Goal: Communication & Community: Connect with others

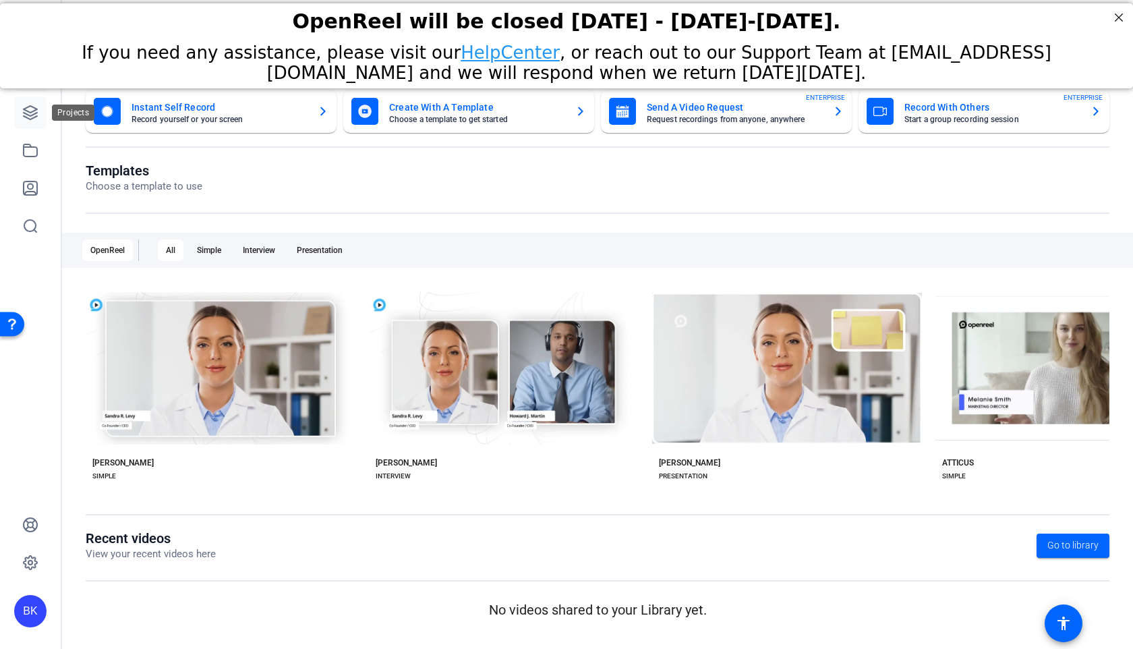
click at [26, 114] on icon at bounding box center [30, 112] width 13 height 13
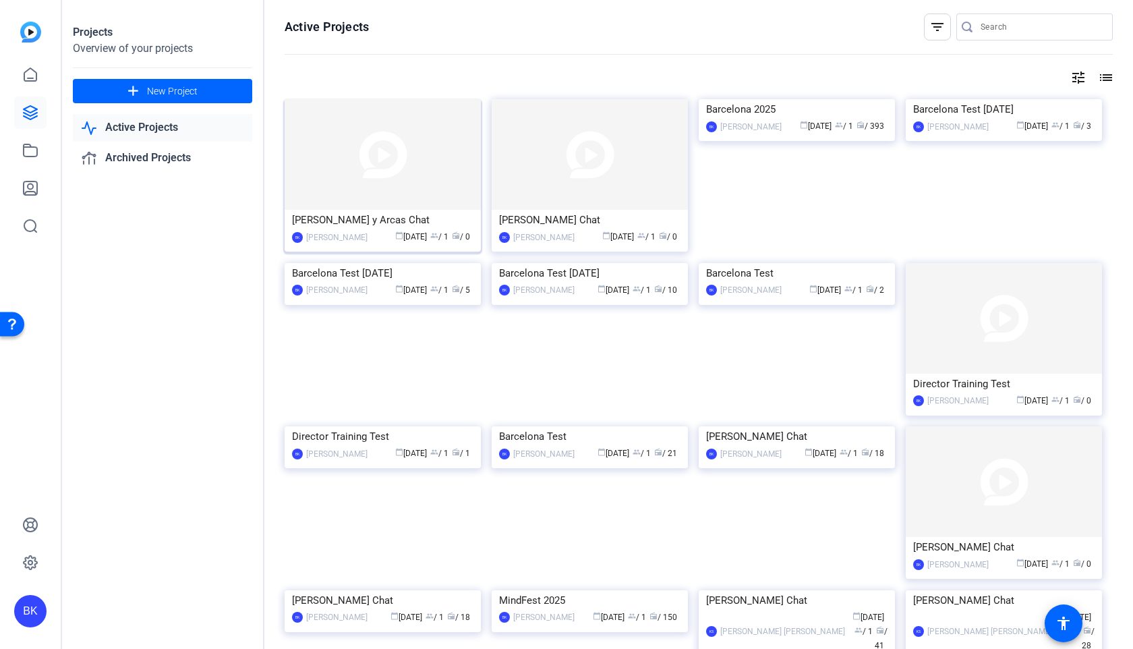
click at [404, 164] on img at bounding box center [383, 154] width 196 height 111
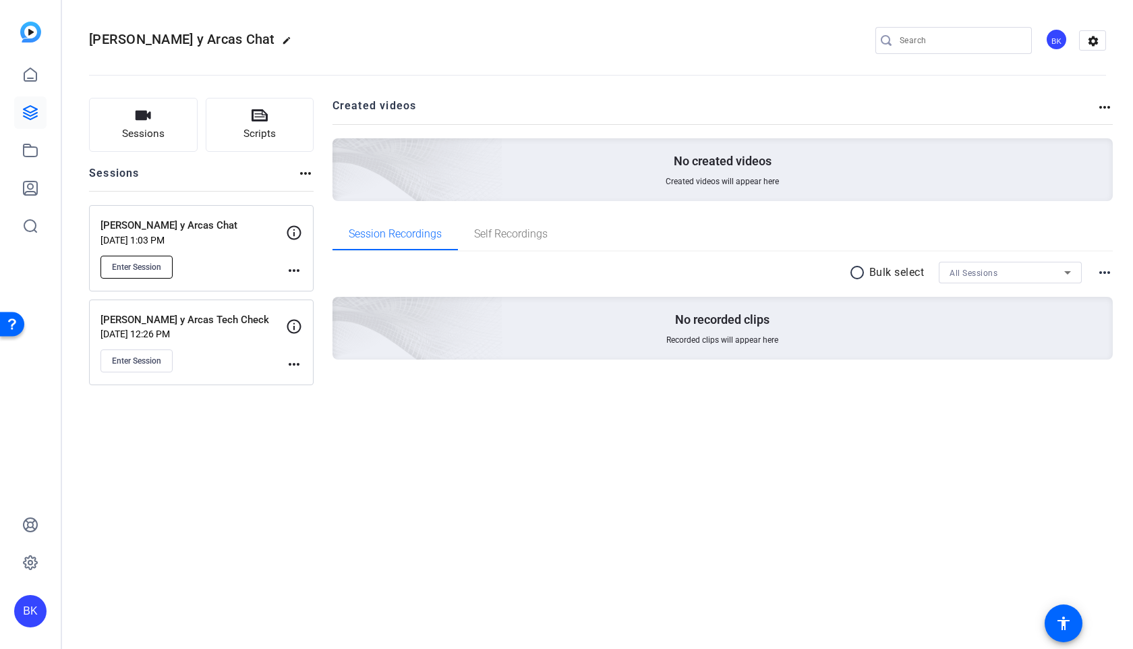
click at [118, 265] on span "Enter Session" at bounding box center [136, 267] width 49 height 11
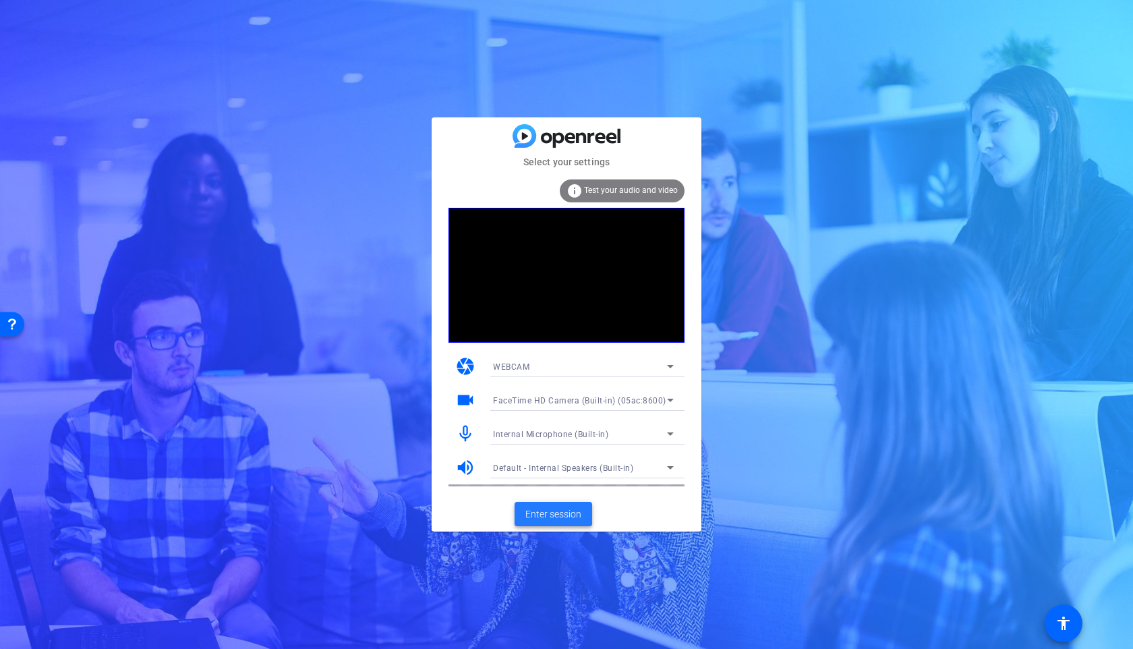
click at [546, 514] on span "Enter session" at bounding box center [553, 514] width 56 height 14
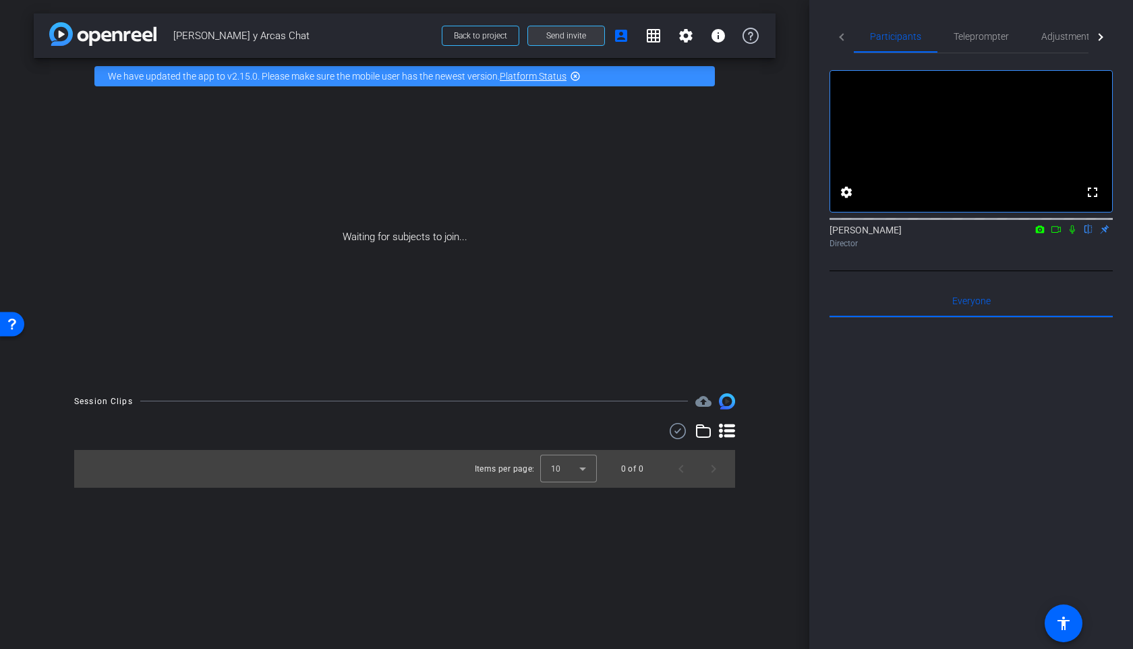
click at [584, 34] on span "Send invite" at bounding box center [566, 35] width 40 height 11
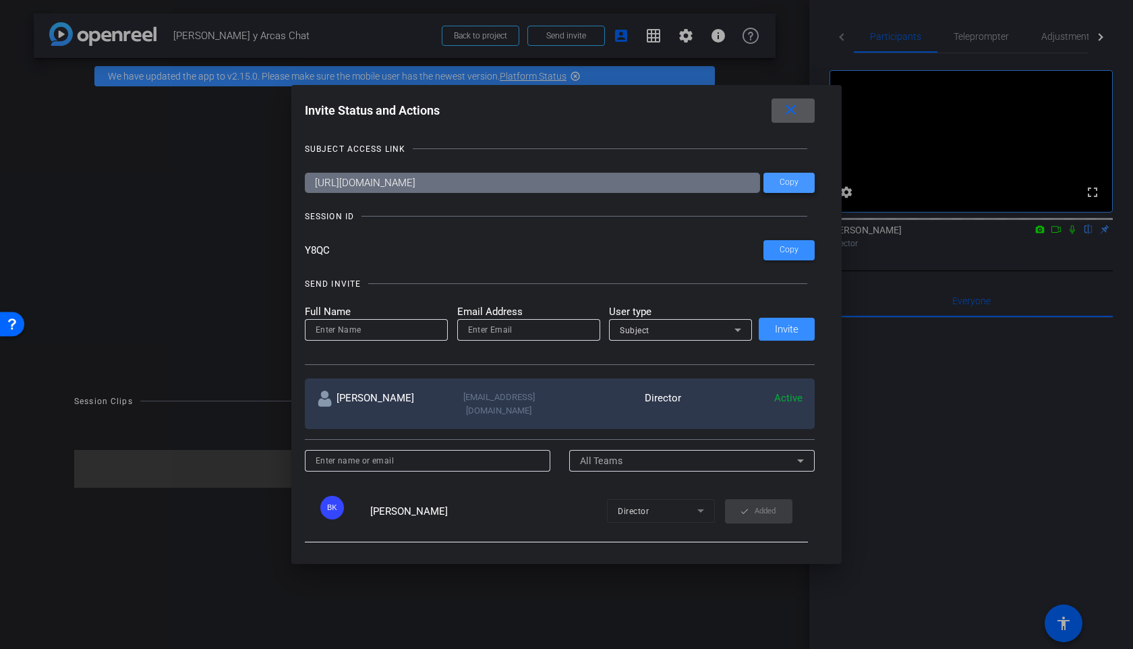
click at [795, 187] on span "Copy" at bounding box center [789, 182] width 19 height 10
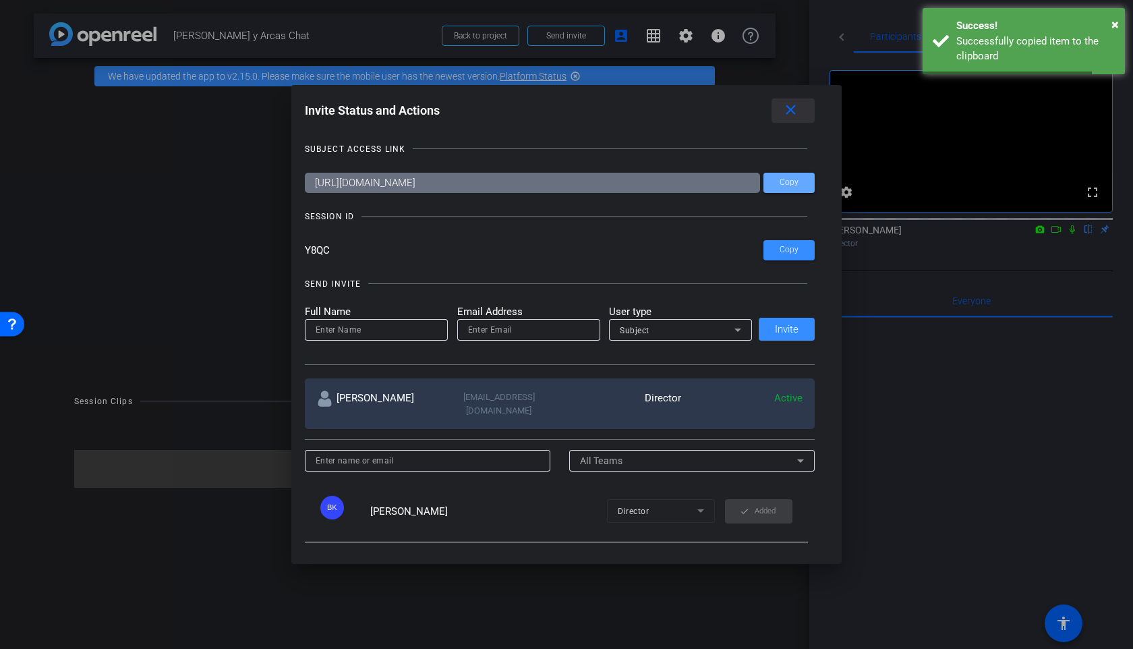
click at [795, 106] on mat-icon "close" at bounding box center [790, 110] width 17 height 17
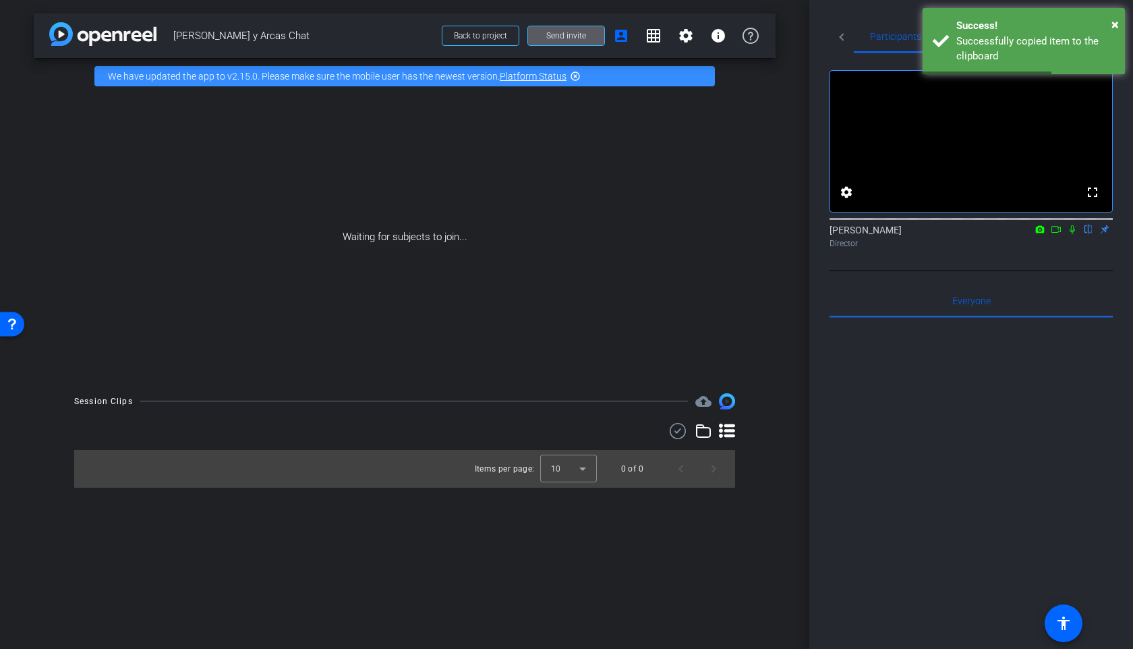
click at [1060, 233] on icon at bounding box center [1056, 229] width 9 height 7
click at [1091, 234] on icon at bounding box center [1088, 229] width 11 height 9
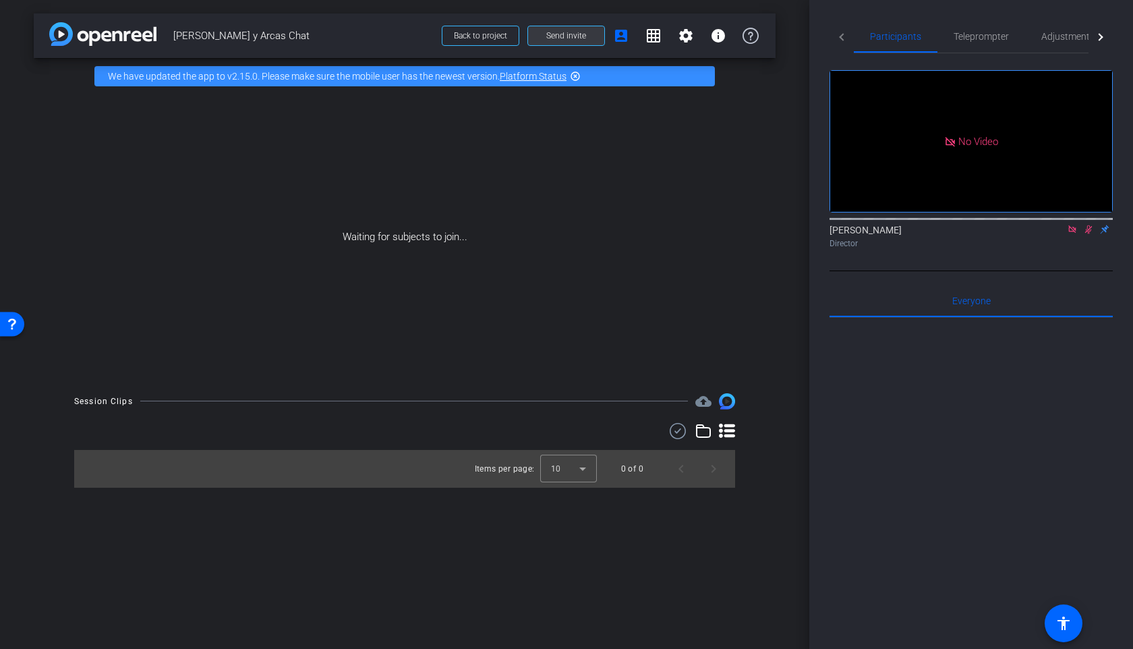
click at [562, 35] on span "Send invite" at bounding box center [566, 35] width 40 height 11
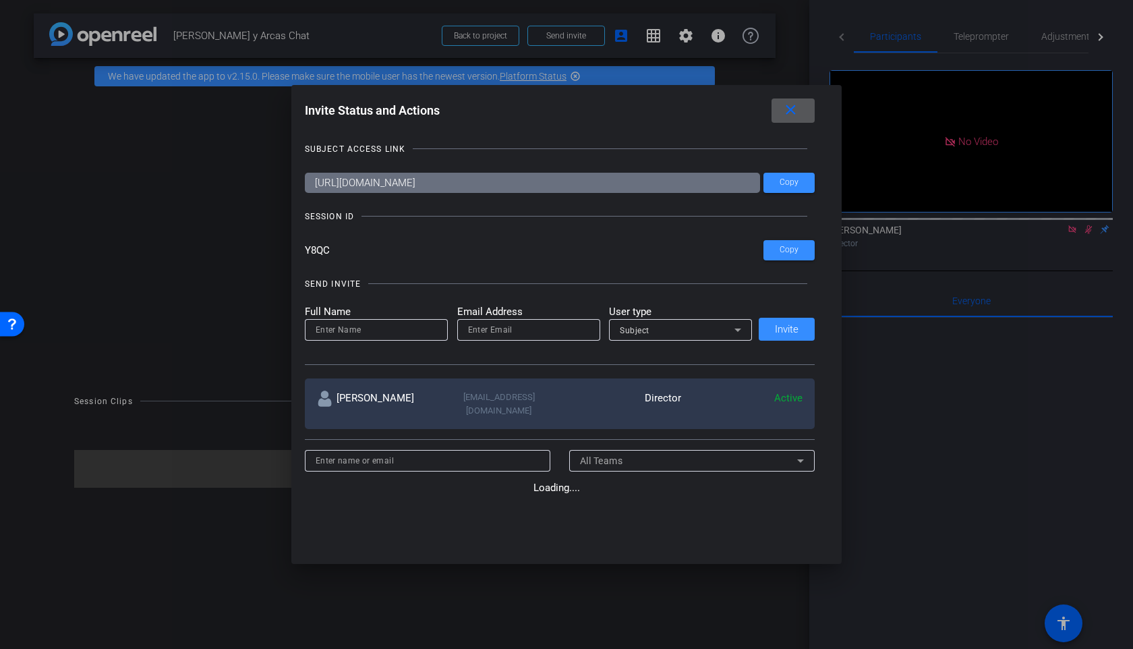
click at [370, 332] on input at bounding box center [376, 330] width 121 height 16
type input "[PERSON_NAME]"
click at [487, 326] on input "email" at bounding box center [528, 330] width 121 height 16
paste input "[PERSON_NAME][EMAIL_ADDRESS][DOMAIN_NAME]"
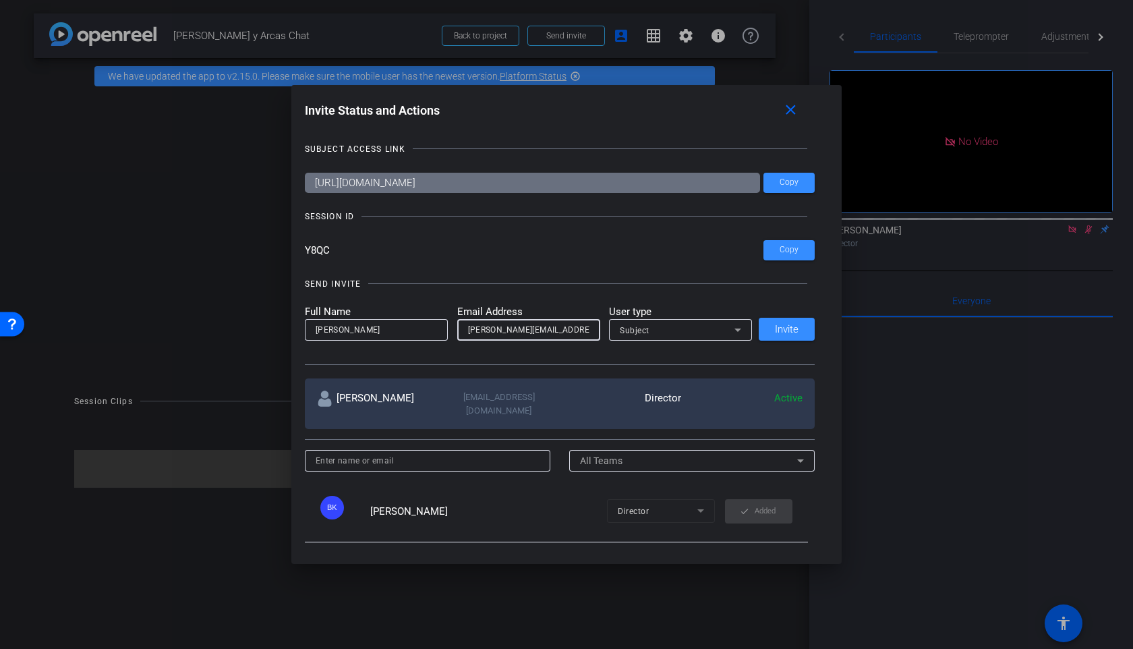
type input "[PERSON_NAME][EMAIL_ADDRESS][DOMAIN_NAME]"
click at [639, 331] on span "Subject" at bounding box center [635, 330] width 30 height 9
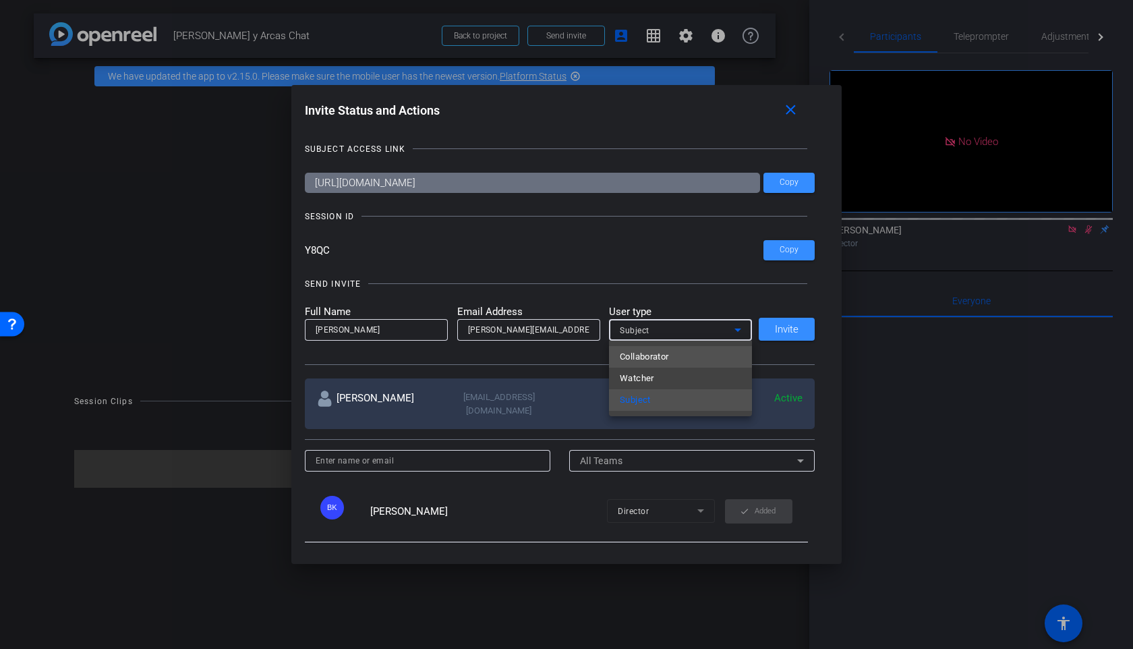
click at [646, 349] on span "Collaborator" at bounding box center [644, 357] width 49 height 16
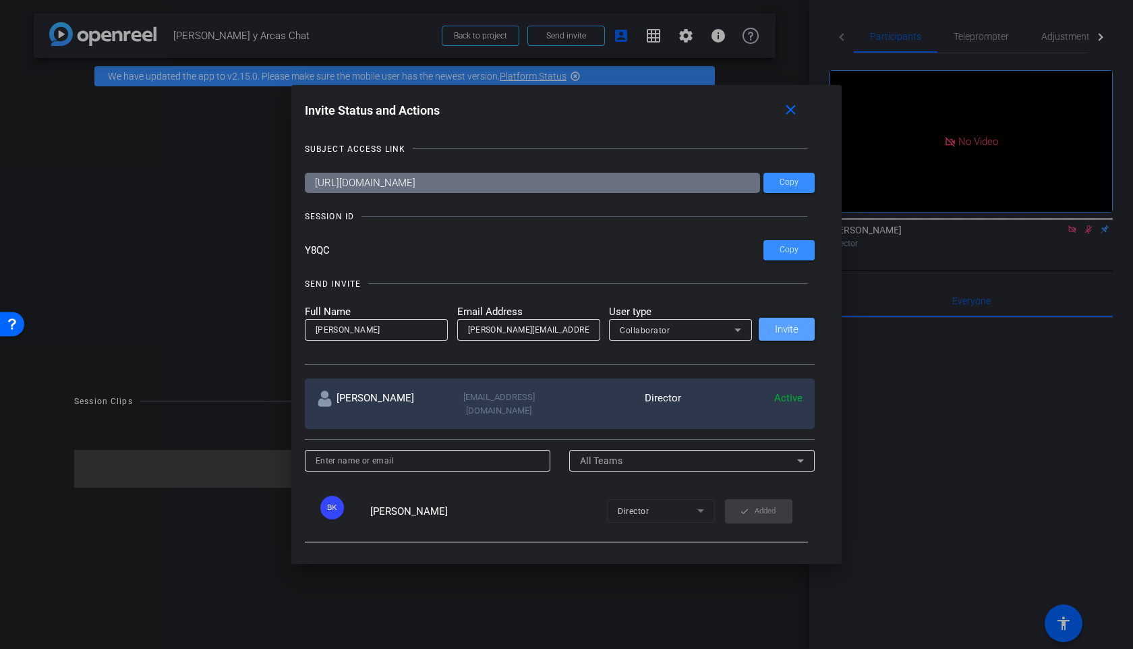
click at [793, 322] on span at bounding box center [787, 329] width 56 height 32
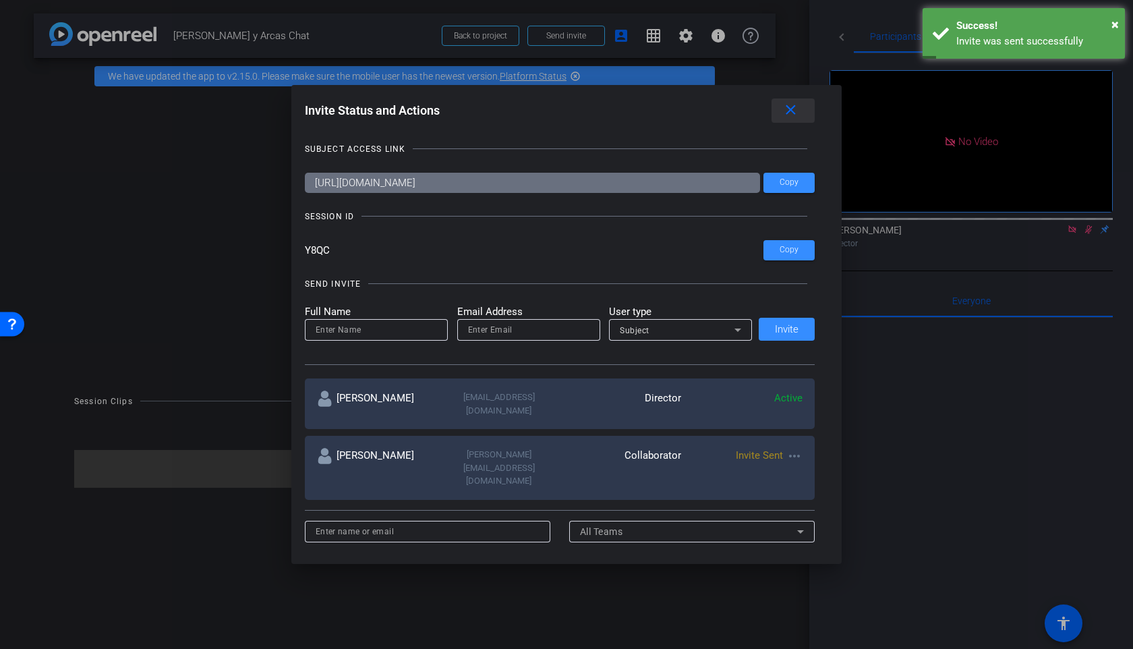
click at [792, 113] on mat-icon "close" at bounding box center [790, 110] width 17 height 17
